Goal: Task Accomplishment & Management: Manage account settings

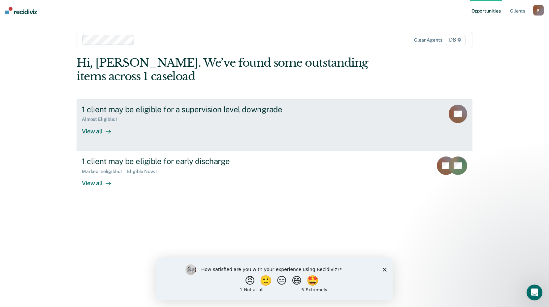
click at [94, 129] on div "View all" at bounding box center [100, 128] width 37 height 13
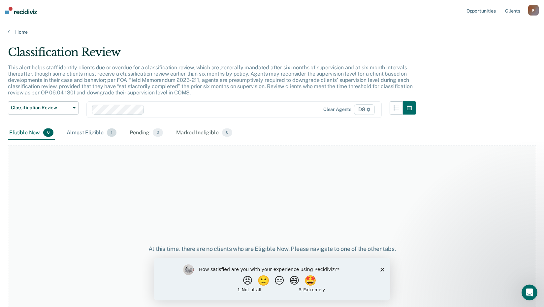
click at [92, 132] on div "Almost Eligible 1" at bounding box center [91, 133] width 52 height 15
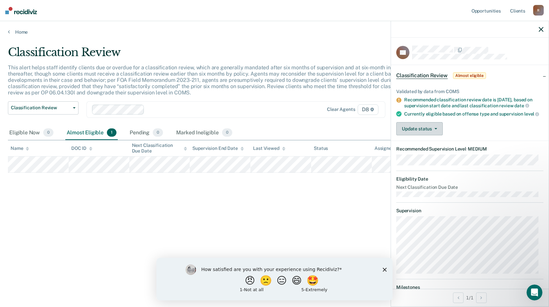
click at [436, 129] on icon "button" at bounding box center [436, 128] width 3 height 1
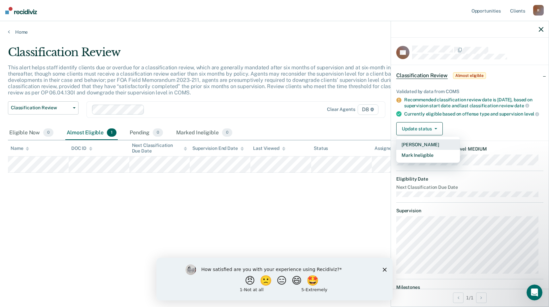
click at [429, 150] on button "[PERSON_NAME]" at bounding box center [428, 144] width 64 height 11
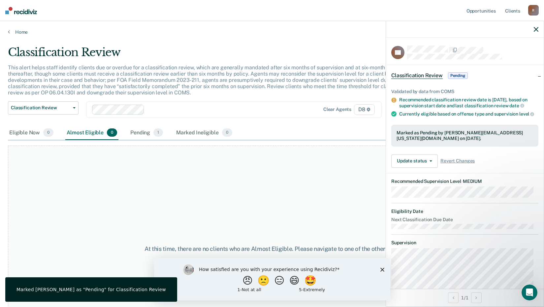
click at [538, 29] on icon "button" at bounding box center [536, 29] width 5 height 5
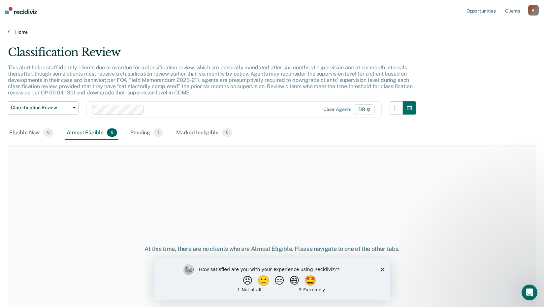
click at [21, 30] on link "Home" at bounding box center [272, 32] width 528 height 6
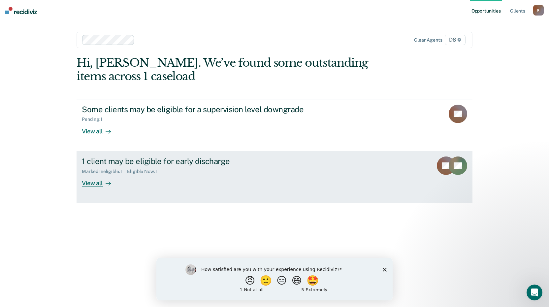
click at [87, 181] on div "View all" at bounding box center [100, 180] width 37 height 13
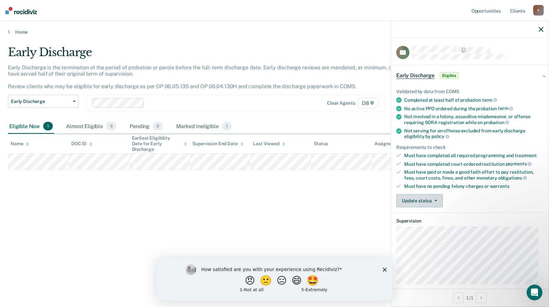
click at [438, 203] on button "Update status" at bounding box center [419, 200] width 47 height 13
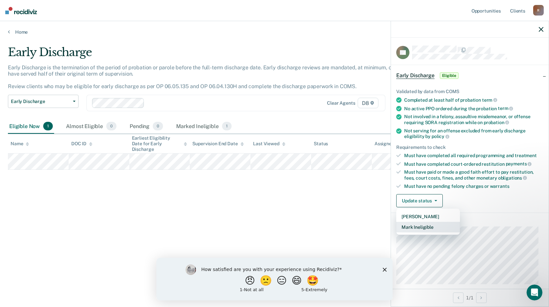
click at [434, 227] on button "Mark Ineligible" at bounding box center [428, 227] width 64 height 11
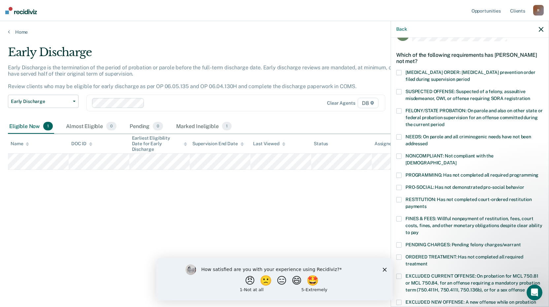
scroll to position [33, 0]
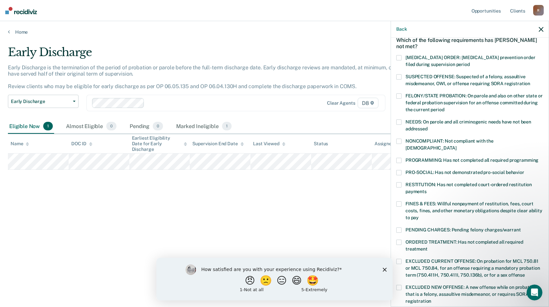
click at [399, 201] on span at bounding box center [398, 203] width 5 height 5
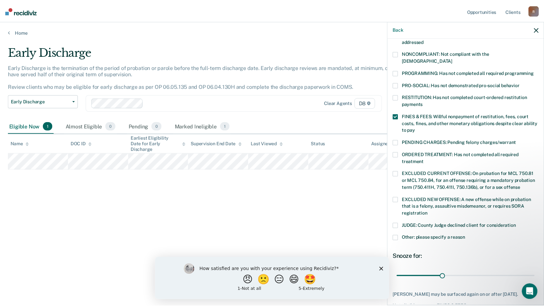
scroll to position [153, 0]
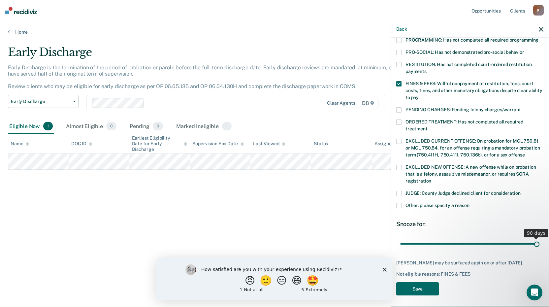
drag, startPoint x: 447, startPoint y: 237, endPoint x: 549, endPoint y: 246, distance: 102.7
type input "90"
click at [540, 246] on input "range" at bounding box center [469, 244] width 139 height 12
click at [427, 288] on button "Save" at bounding box center [417, 289] width 43 height 14
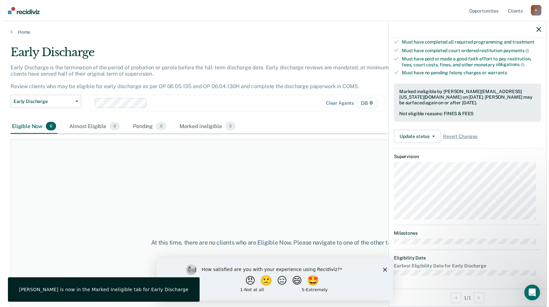
scroll to position [113, 0]
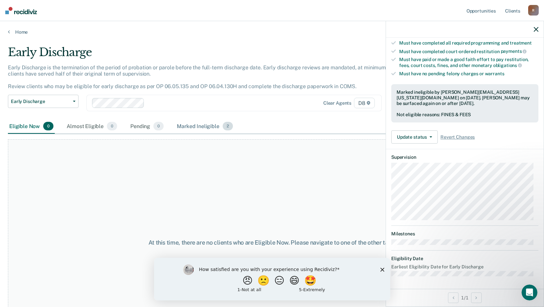
click at [198, 127] on div "Marked Ineligible 2" at bounding box center [205, 126] width 59 height 15
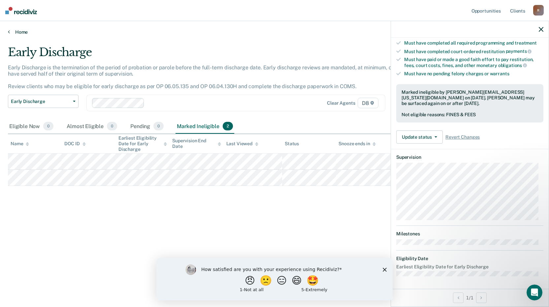
click at [20, 34] on link "Home" at bounding box center [274, 32] width 533 height 6
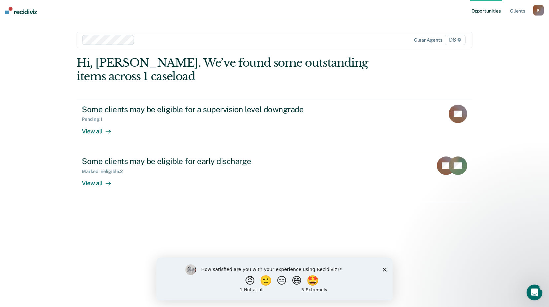
click at [383, 270] on icon "Close survey" at bounding box center [385, 269] width 4 height 4
